Goal: Task Accomplishment & Management: Complete application form

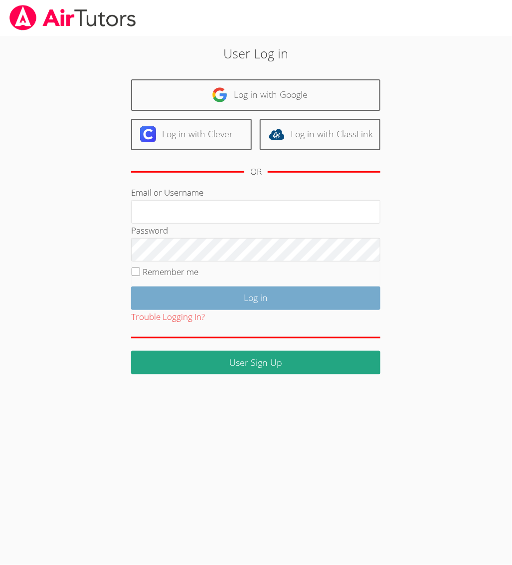
type input "collierhilary@yahoo.com"
click at [240, 294] on input "Log in" at bounding box center [255, 297] width 249 height 23
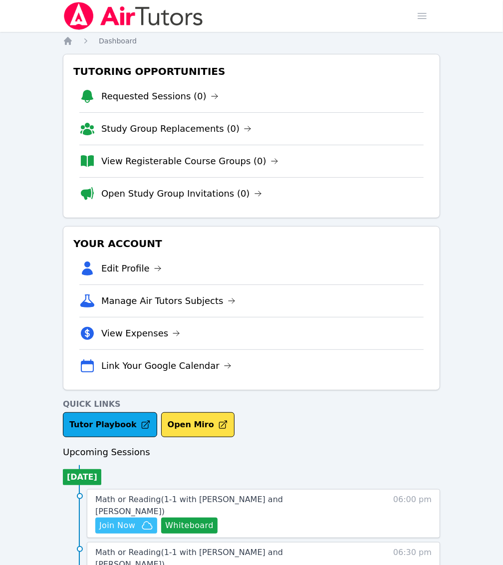
click at [153, 519] on icon "button" at bounding box center [147, 525] width 12 height 12
click at [217, 517] on button "Whiteboard" at bounding box center [189, 525] width 56 height 16
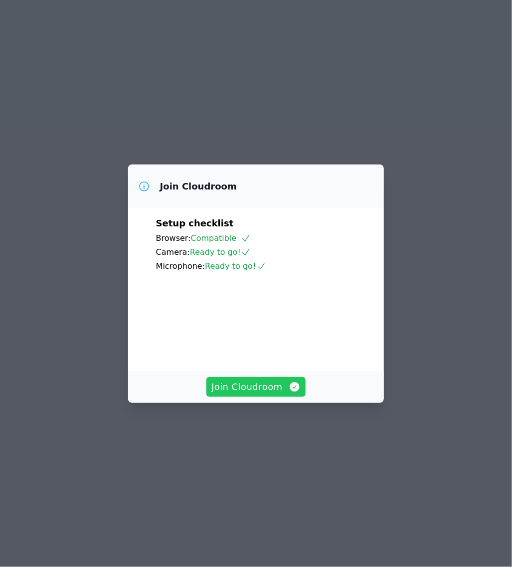
click at [264, 394] on span "Join Cloudroom" at bounding box center [255, 387] width 89 height 14
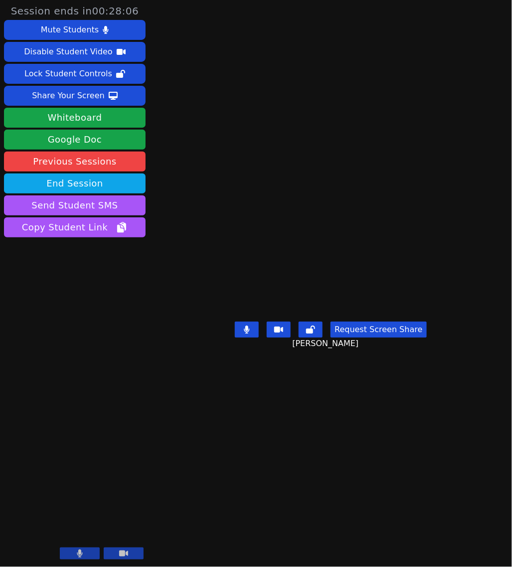
click at [227, 487] on main "Emely Friedman Request Screen Share Emely Friedman" at bounding box center [330, 283] width 249 height 567
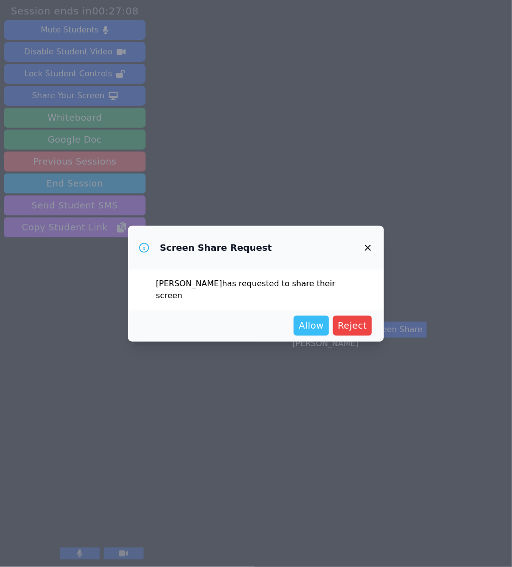
click at [312, 320] on span "Allow" at bounding box center [311, 326] width 25 height 14
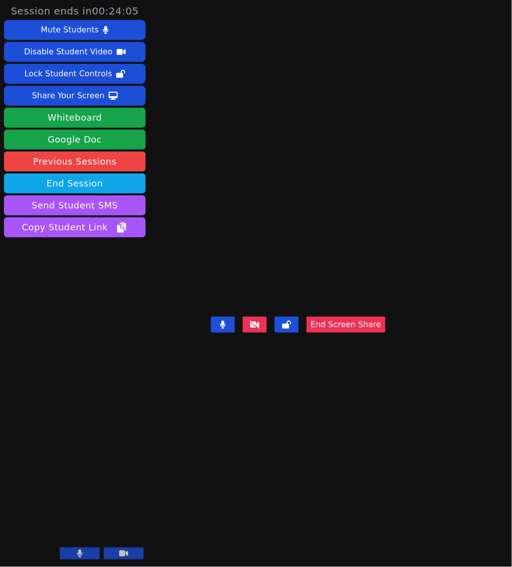
click at [327, 460] on div "Emely Friedman End Screen Share" at bounding box center [298, 283] width 175 height 567
click at [386, 459] on div "Emely Friedman End Screen Share" at bounding box center [298, 283] width 175 height 567
click at [380, 333] on button "End Screen Share" at bounding box center [346, 325] width 79 height 16
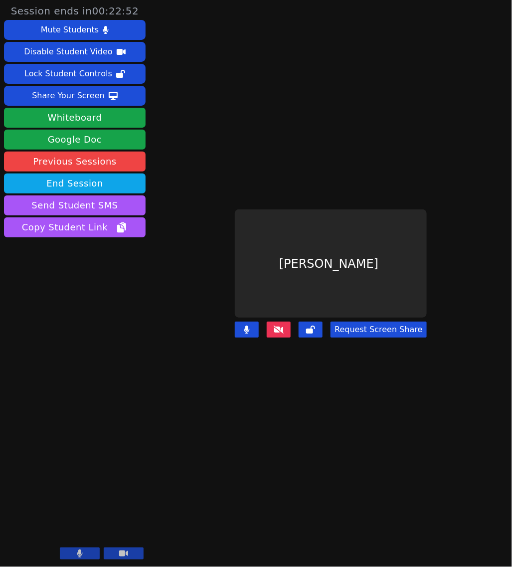
click at [279, 326] on icon at bounding box center [279, 330] width 10 height 8
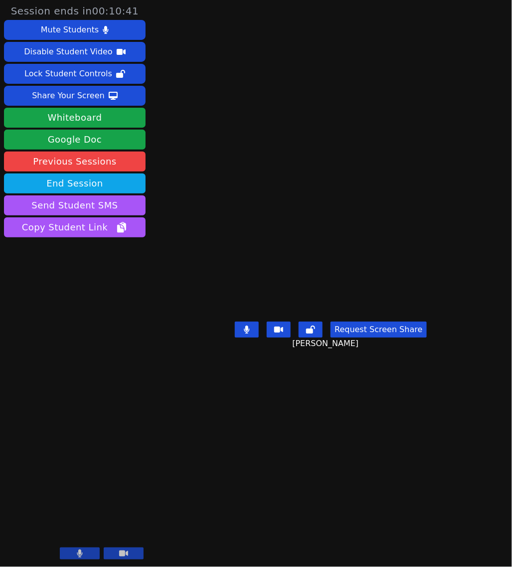
click at [228, 456] on main "Emely Friedman Request Screen Share Emely Friedman" at bounding box center [330, 283] width 249 height 567
click at [64, 185] on button "End Session" at bounding box center [75, 184] width 142 height 20
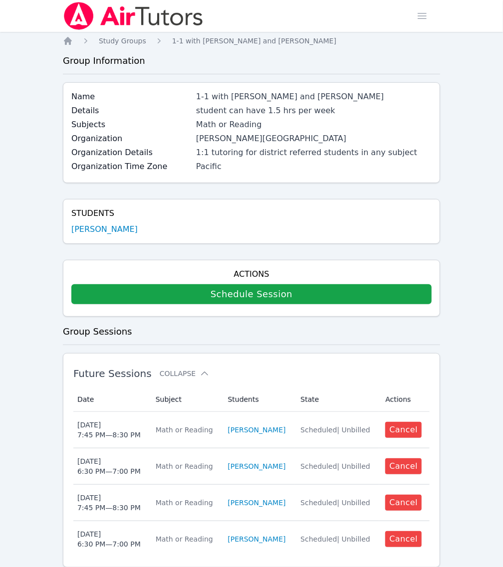
click at [0, 0] on link "Home" at bounding box center [0, 0] width 0 height 0
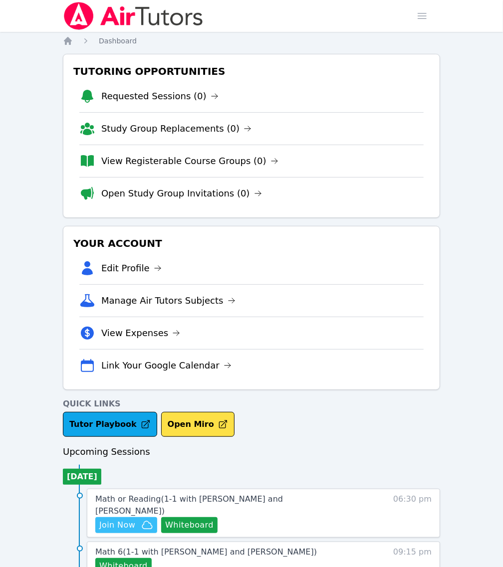
click at [135, 519] on span "Join Now" at bounding box center [117, 525] width 36 height 12
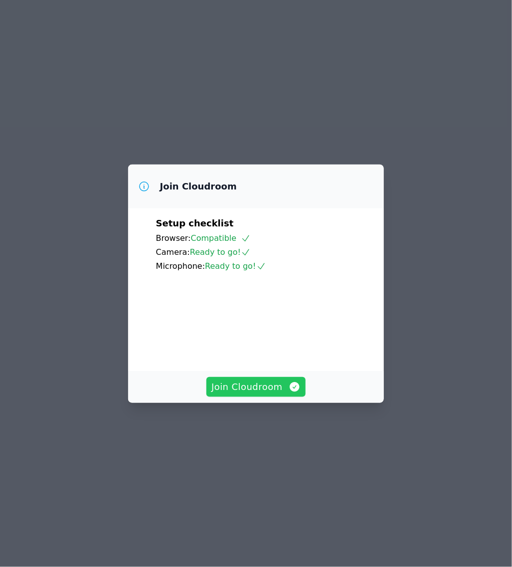
click at [289, 393] on icon "button" at bounding box center [295, 387] width 12 height 12
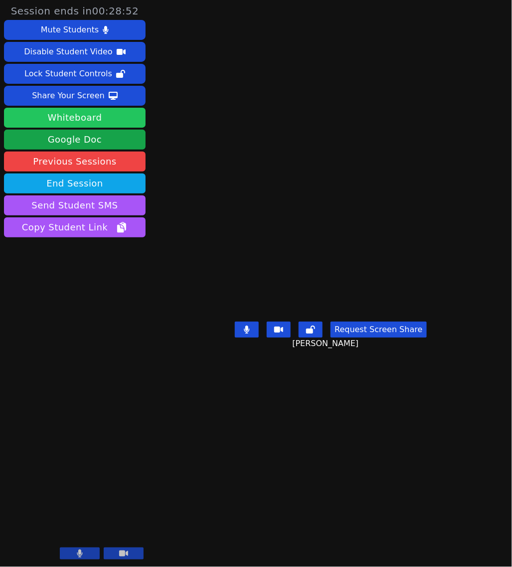
click at [102, 122] on button "Whiteboard" at bounding box center [75, 118] width 142 height 20
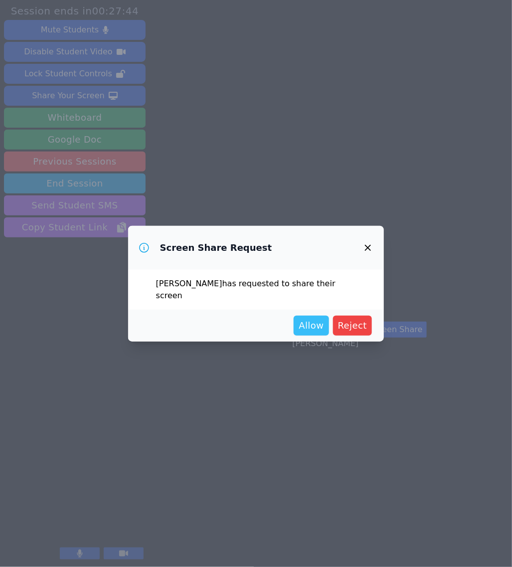
click at [311, 319] on span "Allow" at bounding box center [311, 326] width 25 height 14
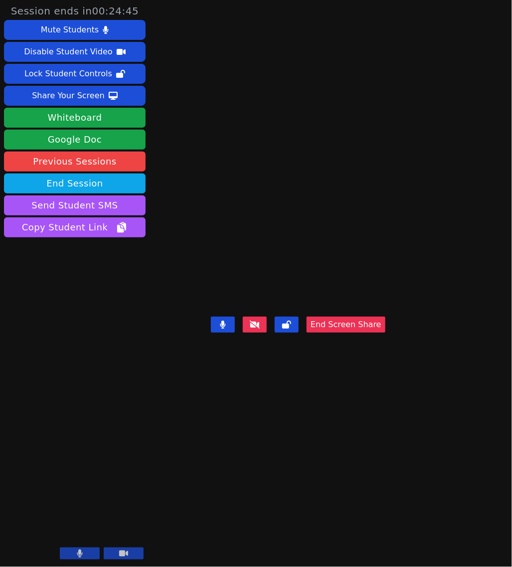
click at [314, 472] on div "Lior Friedman End Screen Share" at bounding box center [298, 283] width 175 height 567
click at [386, 483] on div "Lior Friedman End Screen Share" at bounding box center [298, 283] width 175 height 567
click at [386, 527] on div "Lior Friedman End Screen Share" at bounding box center [298, 283] width 175 height 567
click at [382, 333] on button "End Screen Share" at bounding box center [346, 325] width 79 height 16
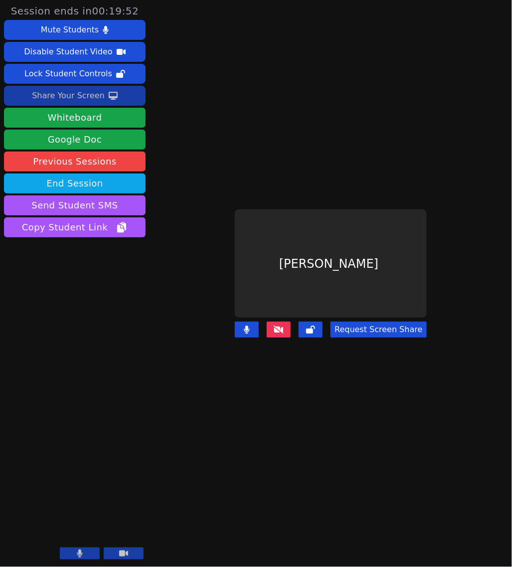
click at [93, 92] on div "Share Your Screen" at bounding box center [68, 96] width 73 height 16
click at [408, 514] on main "Lior Friedman Request Screen Share" at bounding box center [330, 283] width 249 height 567
click at [272, 323] on button at bounding box center [279, 330] width 24 height 16
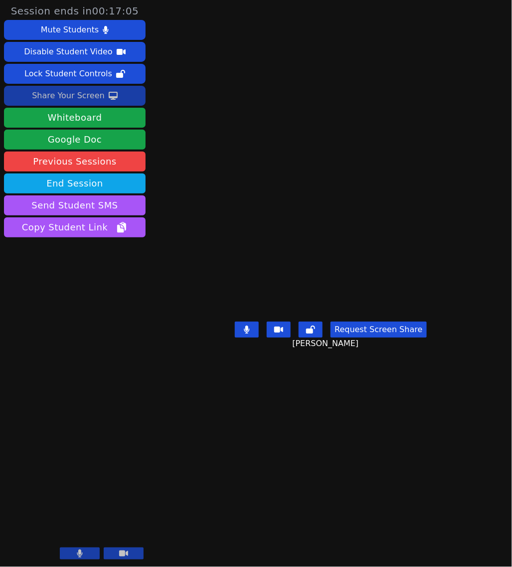
click at [373, 338] on button "Request Screen Share" at bounding box center [379, 330] width 96 height 16
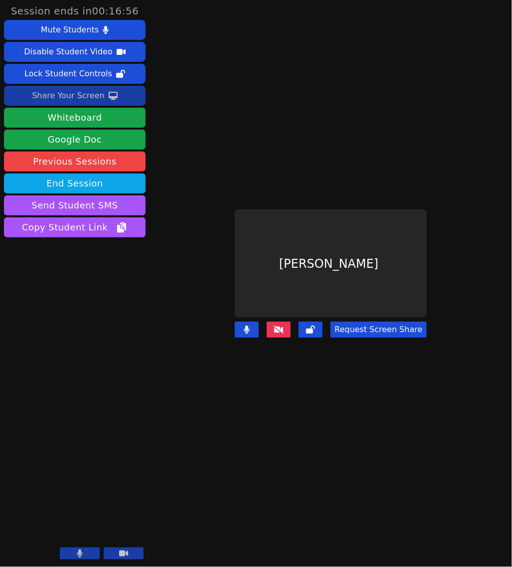
click at [336, 448] on main "Lior Friedman Request Screen Share" at bounding box center [330, 283] width 249 height 567
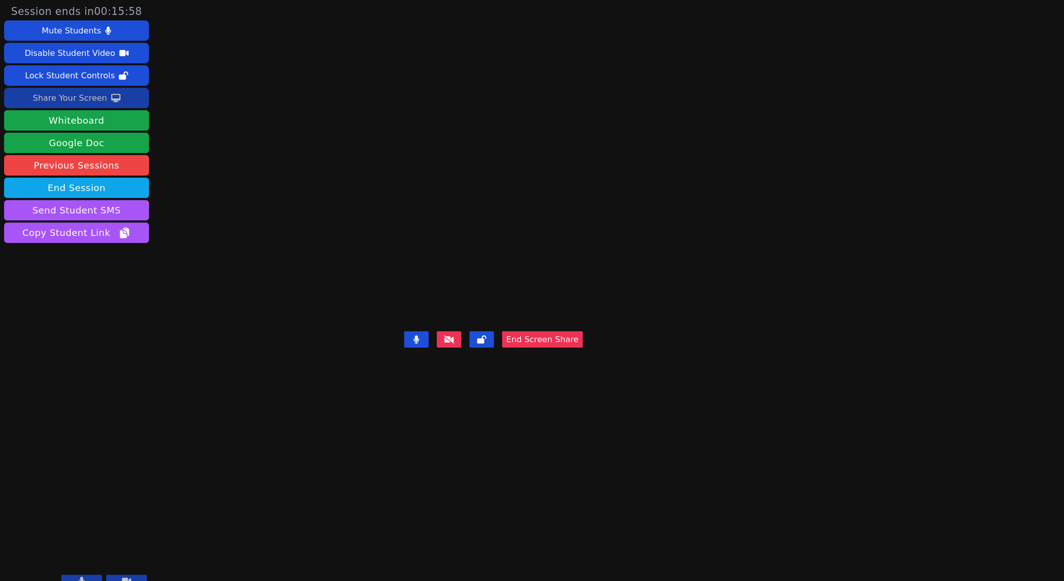
drag, startPoint x: 704, startPoint y: 218, endPoint x: 356, endPoint y: 363, distance: 376.5
click at [408, 320] on video at bounding box center [483, 270] width 150 height 98
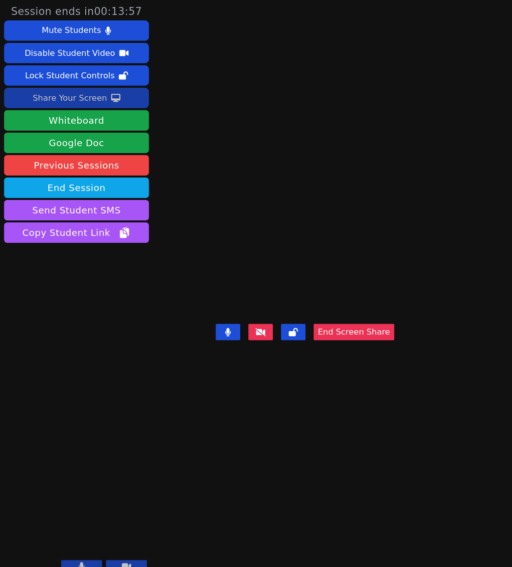
click at [386, 443] on div "Lior Friedman End Screen Share" at bounding box center [298, 283] width 175 height 567
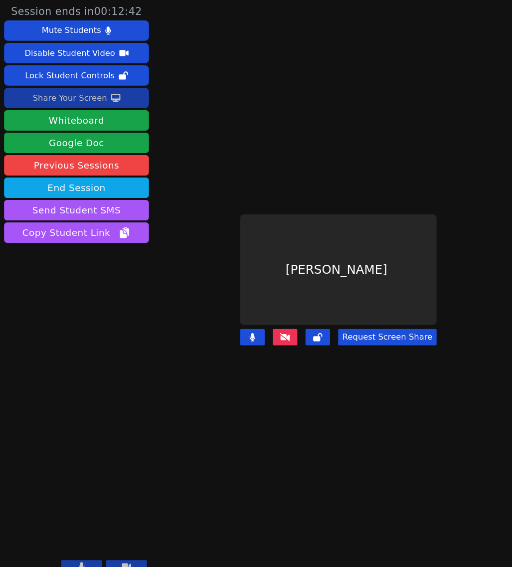
click at [290, 328] on button at bounding box center [279, 330] width 24 height 16
click at [288, 322] on button at bounding box center [279, 330] width 24 height 16
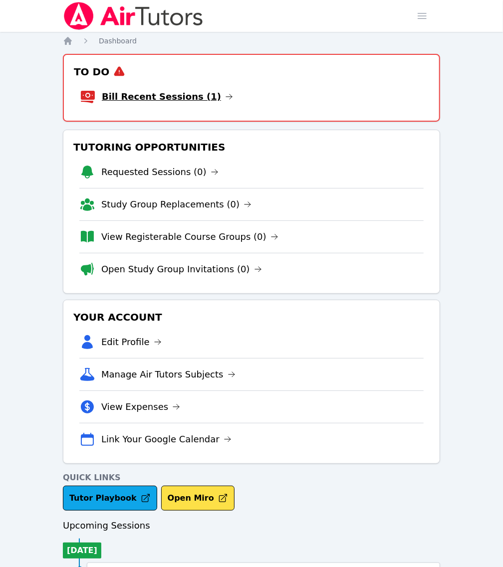
click at [147, 96] on link "Bill Recent Sessions (1)" at bounding box center [167, 97] width 131 height 14
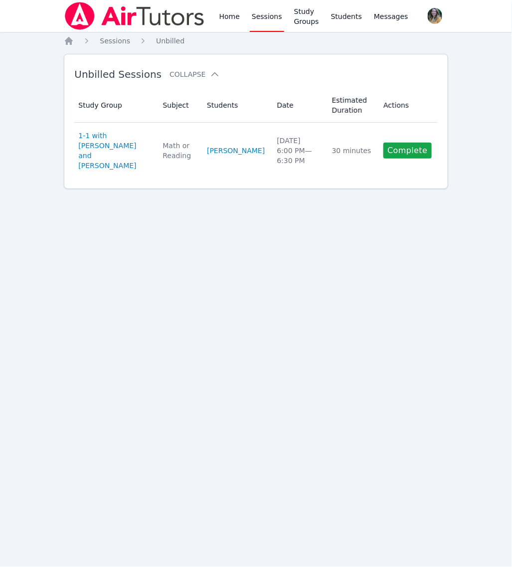
click at [266, 23] on link "Sessions" at bounding box center [267, 16] width 34 height 32
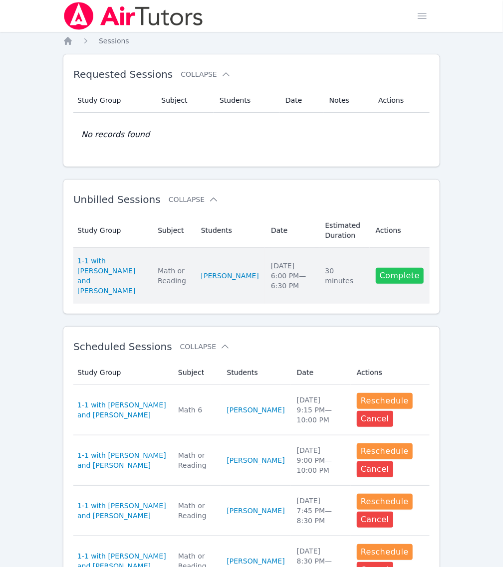
click at [402, 269] on link "Complete" at bounding box center [400, 276] width 48 height 16
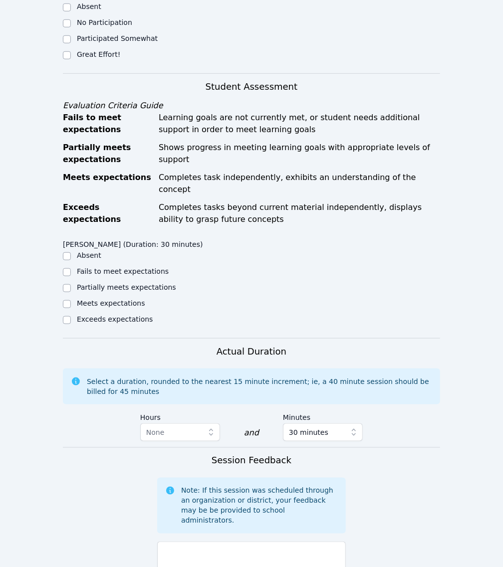
scroll to position [314, 0]
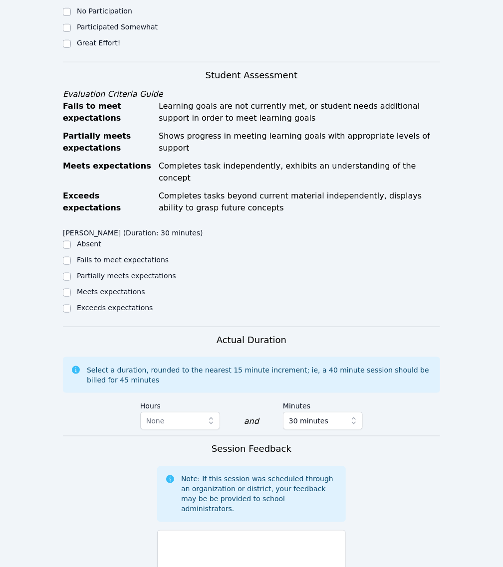
click at [77, 47] on label "Great Effort!" at bounding box center [98, 43] width 43 height 8
click at [71, 48] on input "Great Effort!" at bounding box center [67, 44] width 8 height 8
checkbox input "true"
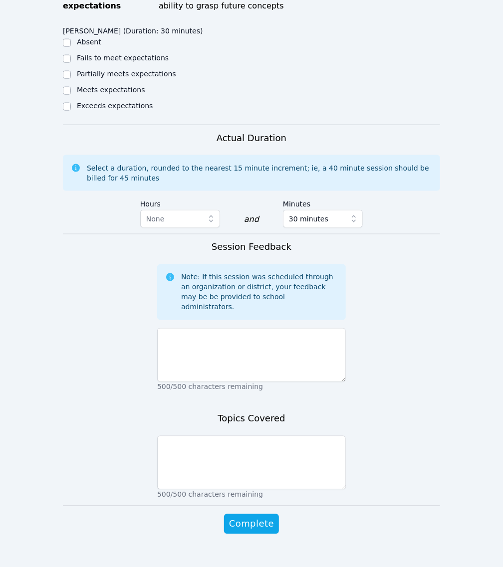
scroll to position [517, 0]
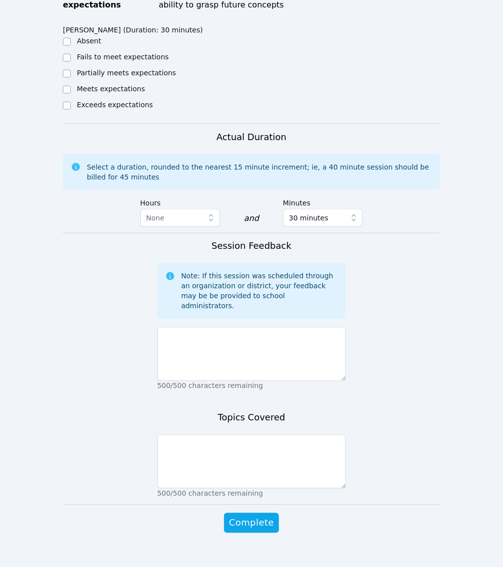
click at [114, 93] on label "Meets expectations" at bounding box center [111, 89] width 68 height 8
click at [71, 94] on input "Meets expectations" at bounding box center [67, 90] width 8 height 8
checkbox input "true"
click at [246, 381] on textarea at bounding box center [251, 354] width 189 height 54
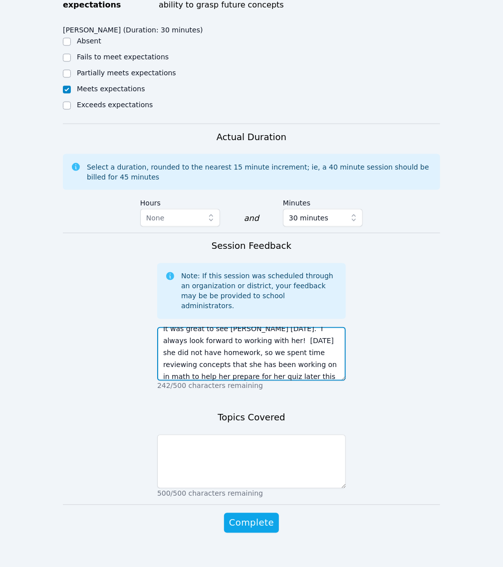
scroll to position [19, 0]
click at [242, 381] on textarea "It was great to see Emely today. I always look forward to working with her! Tod…" at bounding box center [251, 354] width 189 height 54
click at [301, 381] on textarea "It was great to see Emely today. I always look forward to working with her! Tod…" at bounding box center [251, 354] width 189 height 54
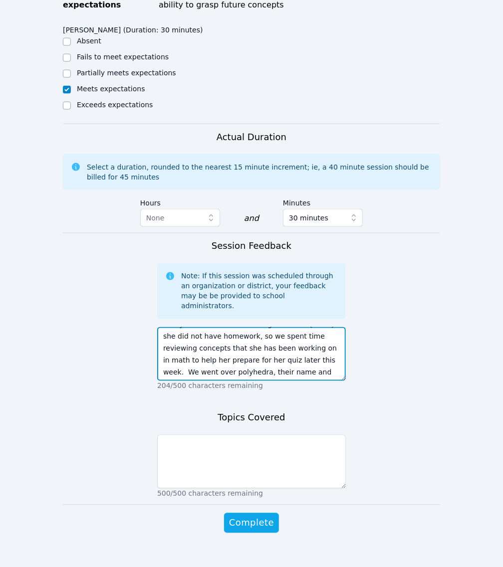
type textarea "It was great to see Emely today. I always look forward to working with her! Tod…"
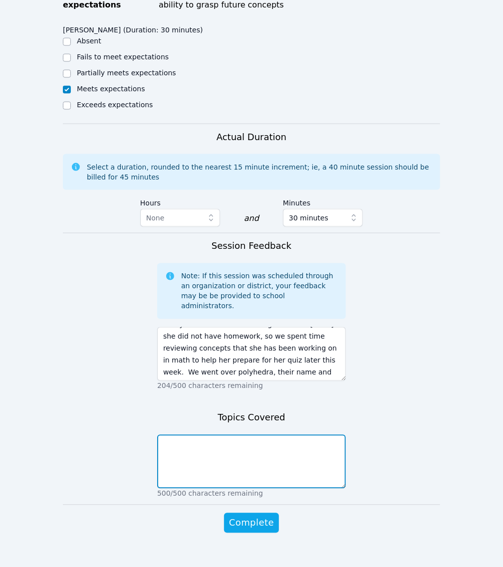
click at [278, 489] on textarea at bounding box center [251, 462] width 189 height 54
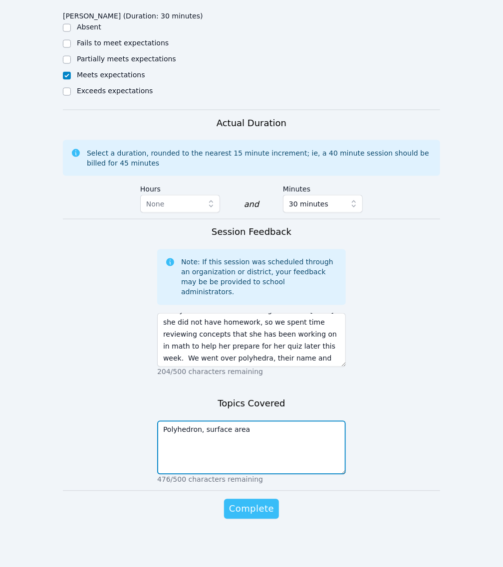
type textarea "Polyhedron, surface area"
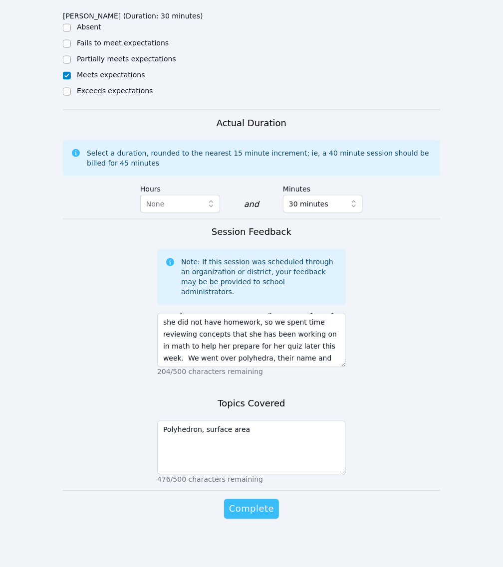
click at [230, 515] on button "Complete" at bounding box center [251, 509] width 55 height 20
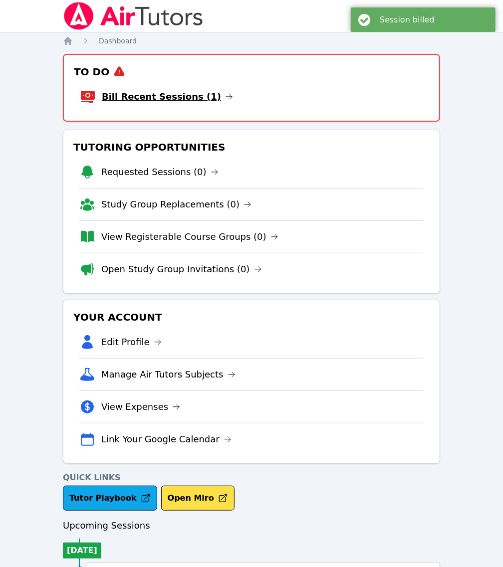
click at [162, 91] on link "Bill Recent Sessions (1)" at bounding box center [167, 97] width 131 height 14
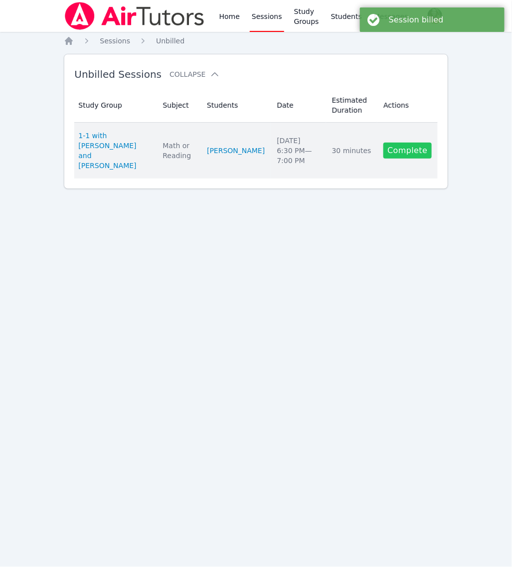
click at [419, 148] on link "Complete" at bounding box center [408, 151] width 48 height 16
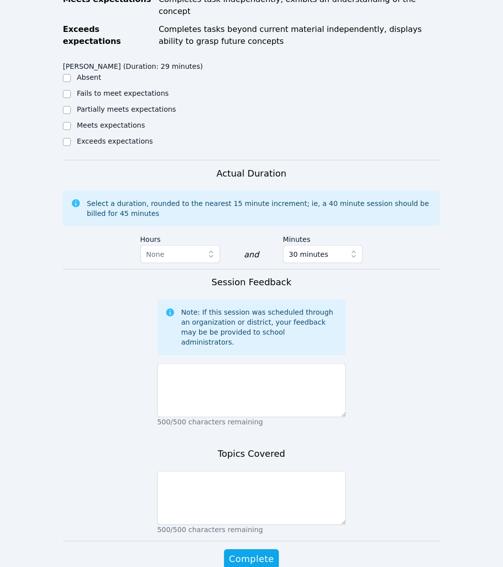
scroll to position [482, 0]
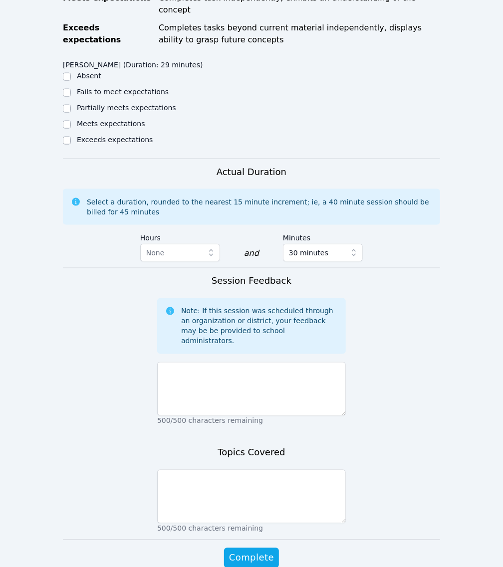
click at [112, 128] on label "Meets expectations" at bounding box center [111, 124] width 68 height 8
click at [71, 129] on input "Meets expectations" at bounding box center [67, 125] width 8 height 8
checkbox input "true"
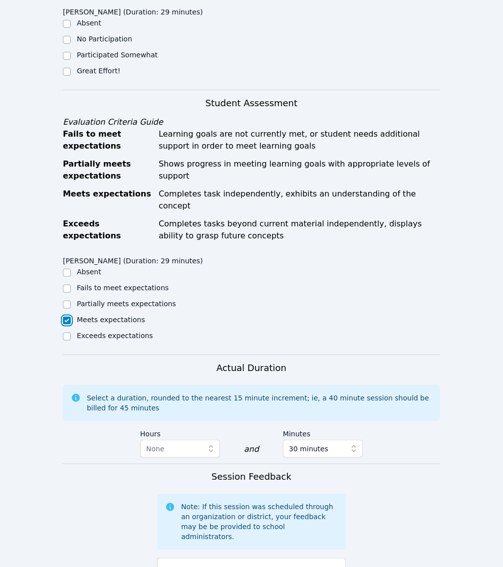
scroll to position [285, 0]
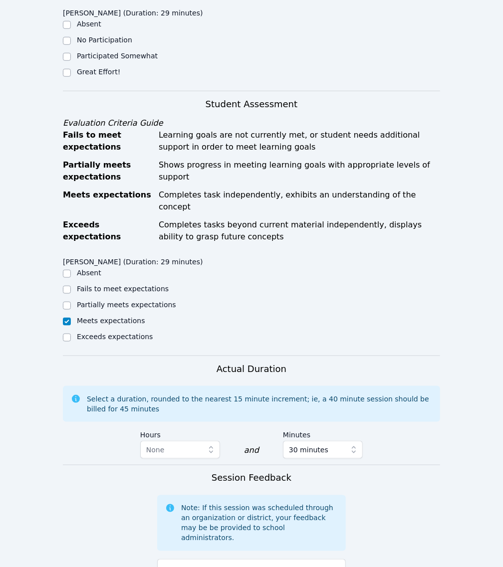
click at [89, 79] on div "Great Effort!" at bounding box center [157, 73] width 189 height 12
click at [86, 76] on label "Great Effort!" at bounding box center [98, 72] width 43 height 8
click at [71, 77] on input "Great Effort!" at bounding box center [67, 73] width 8 height 8
checkbox input "true"
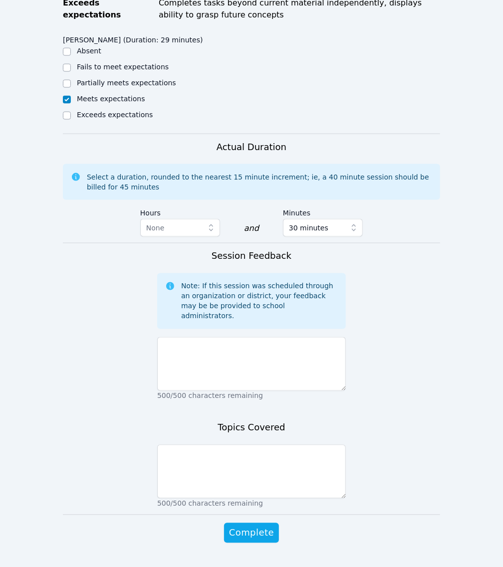
scroll to position [508, 0]
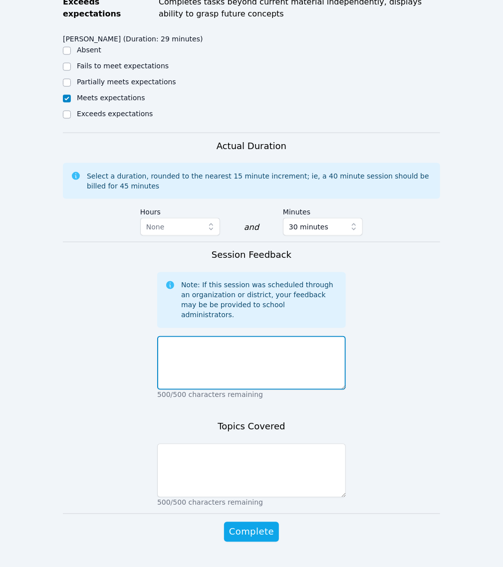
click at [313, 390] on textarea at bounding box center [251, 363] width 189 height 54
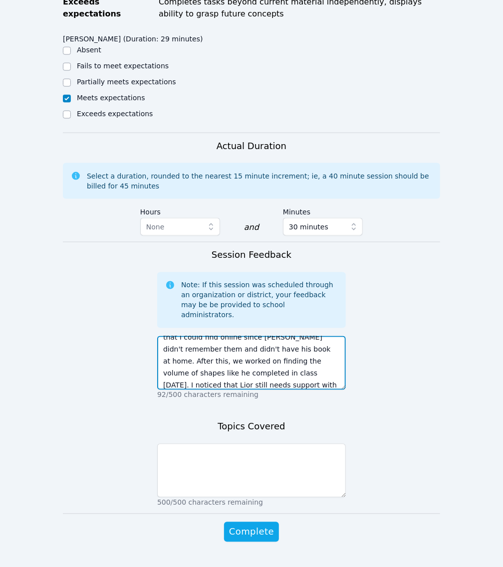
scroll to position [55, 0]
type textarea "It was great to see Lior again today. Today Lior did not have homework, but did…"
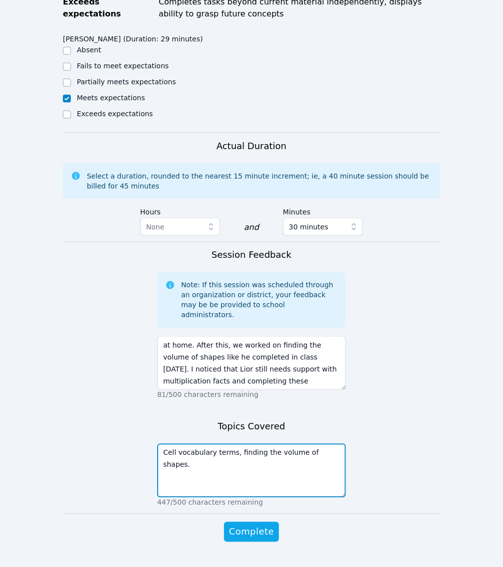
scroll to position [620, 0]
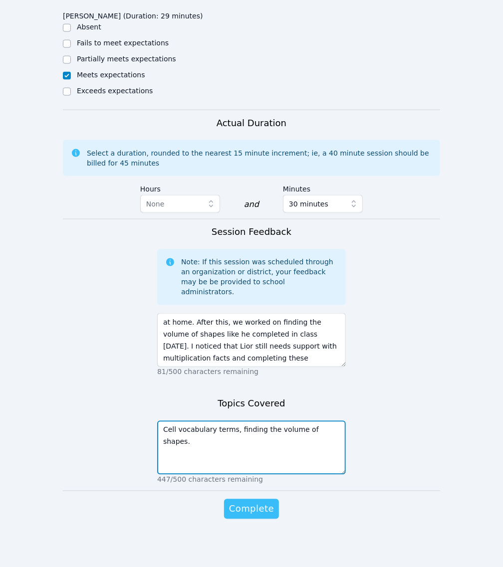
type textarea "Cell vocabulary terms, finding the volume of shapes."
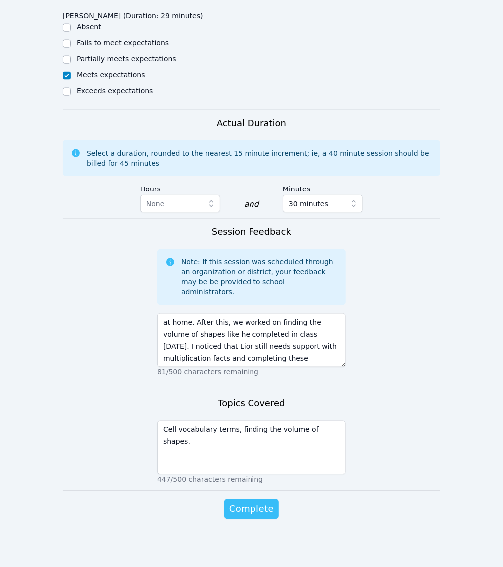
click at [247, 517] on button "Complete" at bounding box center [251, 509] width 55 height 20
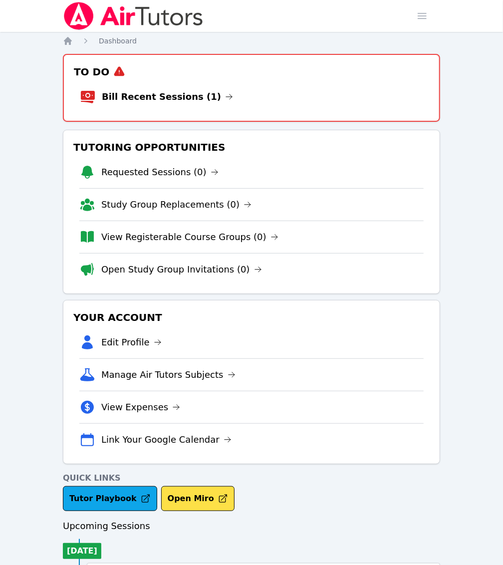
click at [0, 0] on link "Sessions" at bounding box center [0, 0] width 0 height 0
